Goal: Task Accomplishment & Management: Manage account settings

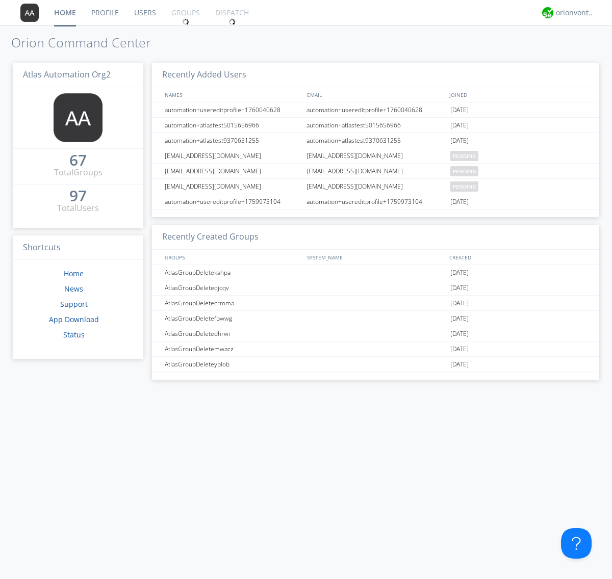
click at [185, 13] on link "Groups" at bounding box center [186, 13] width 44 height 26
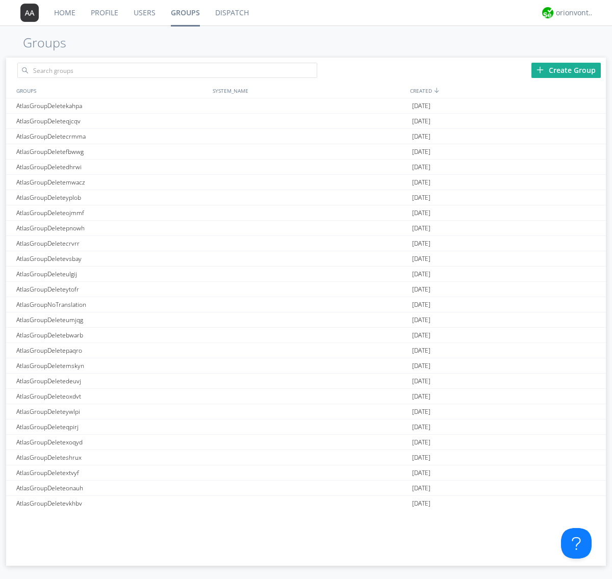
click at [566, 70] on div "Create Group" at bounding box center [566, 70] width 69 height 15
click at [185, 13] on link "Groups" at bounding box center [185, 13] width 44 height 26
type input "AtlasGroupDeletezhvbv"
click at [112, 106] on div "AtlasGroupDeletezhvbv" at bounding box center [112, 105] width 196 height 15
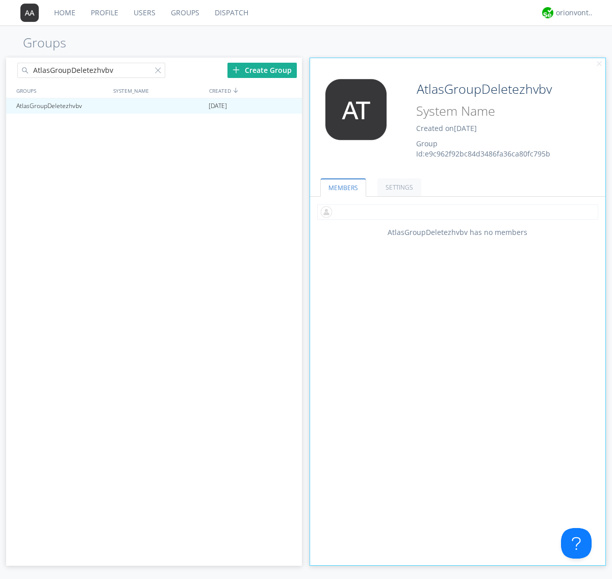
click at [458, 212] on input "text" at bounding box center [457, 212] width 281 height 15
type input "automation+atlas0005+org2"
click at [456, 212] on input "text" at bounding box center [457, 212] width 281 height 15
type input "automation+atlas0004+org2"
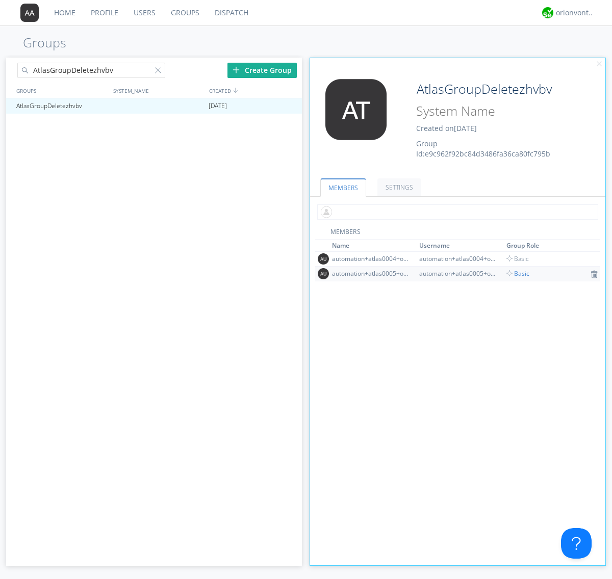
click at [456, 212] on input "text" at bounding box center [457, 212] width 281 height 15
click at [515, 273] on span "Basic" at bounding box center [518, 273] width 23 height 9
click at [456, 212] on input "text" at bounding box center [457, 212] width 281 height 15
click at [515, 259] on span "Basic" at bounding box center [518, 259] width 23 height 9
click at [289, 106] on div at bounding box center [289, 106] width 10 height 8
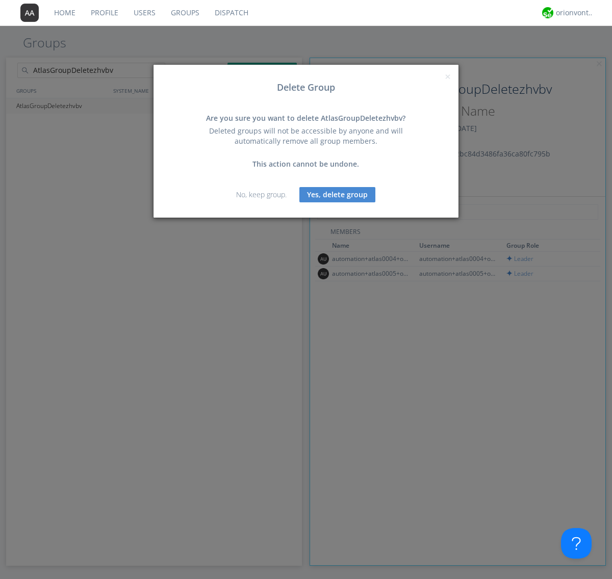
click at [338, 194] on button "Yes, delete group" at bounding box center [337, 194] width 76 height 15
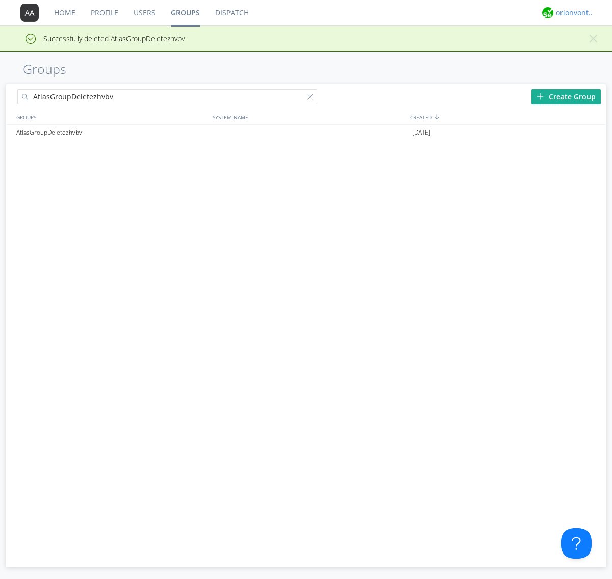
click at [572, 13] on div "orionvontas+atlas+automation+org2" at bounding box center [575, 13] width 38 height 10
click at [580, 54] on div "Log Out" at bounding box center [580, 54] width 53 height 18
